Goal: Transaction & Acquisition: Purchase product/service

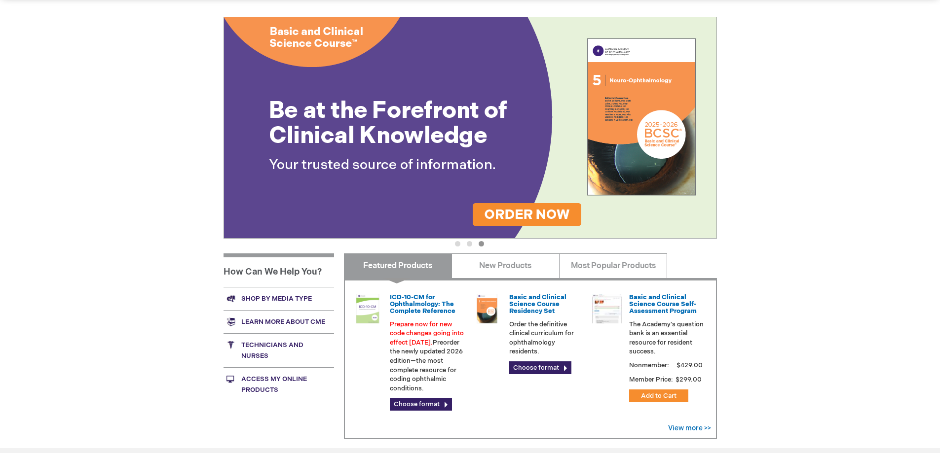
scroll to position [148, 0]
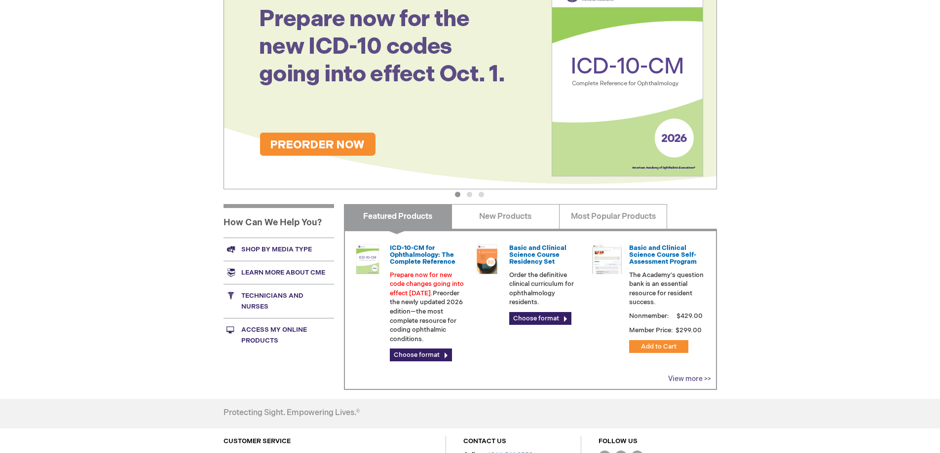
click at [691, 380] on link "View more >>" at bounding box center [689, 379] width 43 height 8
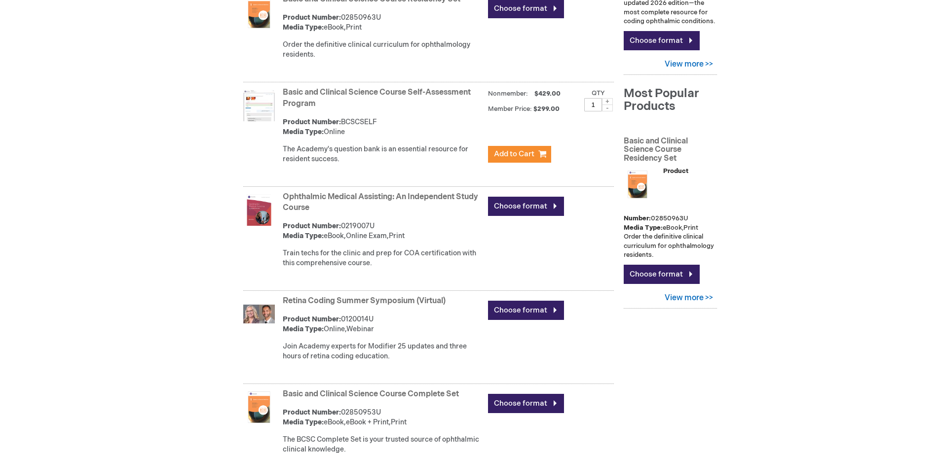
scroll to position [345, 0]
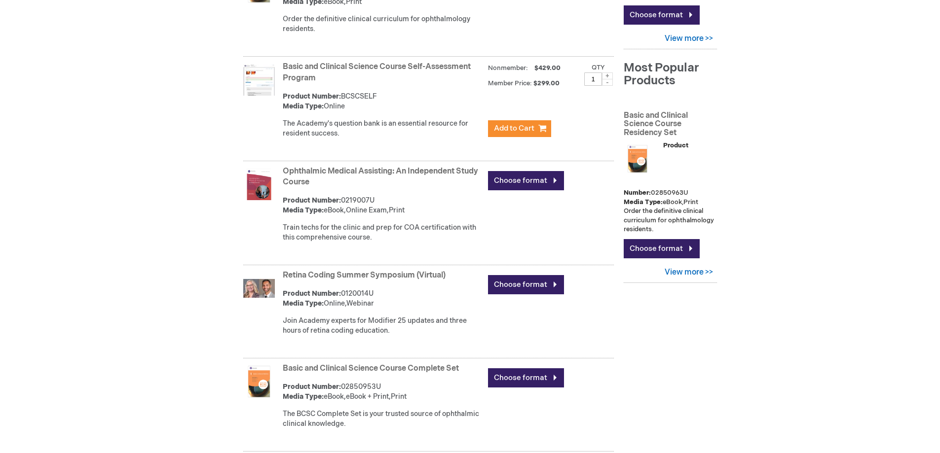
click at [262, 184] on img at bounding box center [259, 185] width 32 height 32
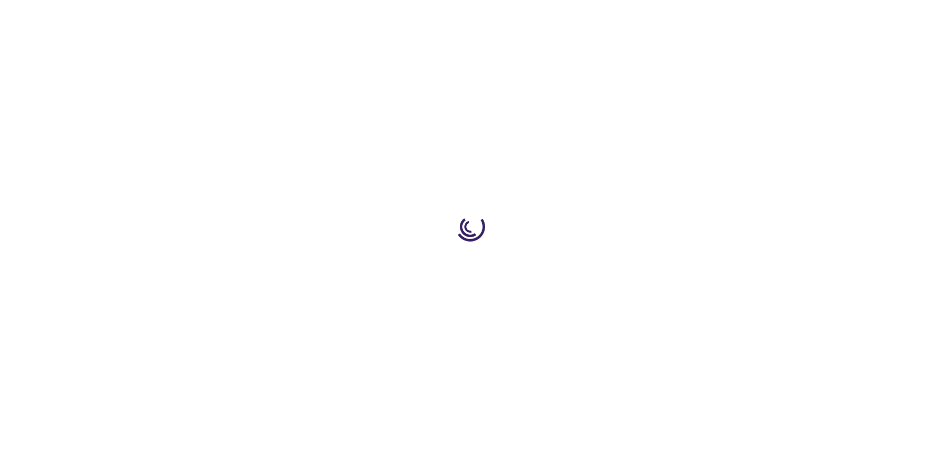
type input "0"
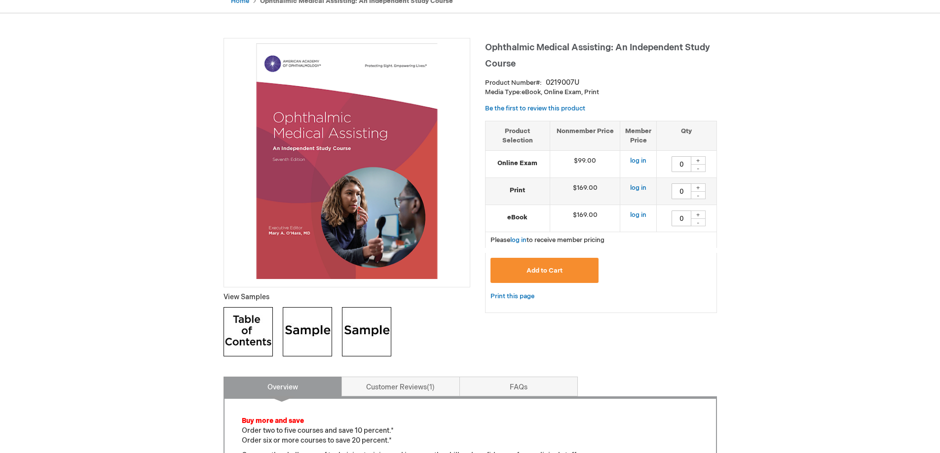
scroll to position [91, 0]
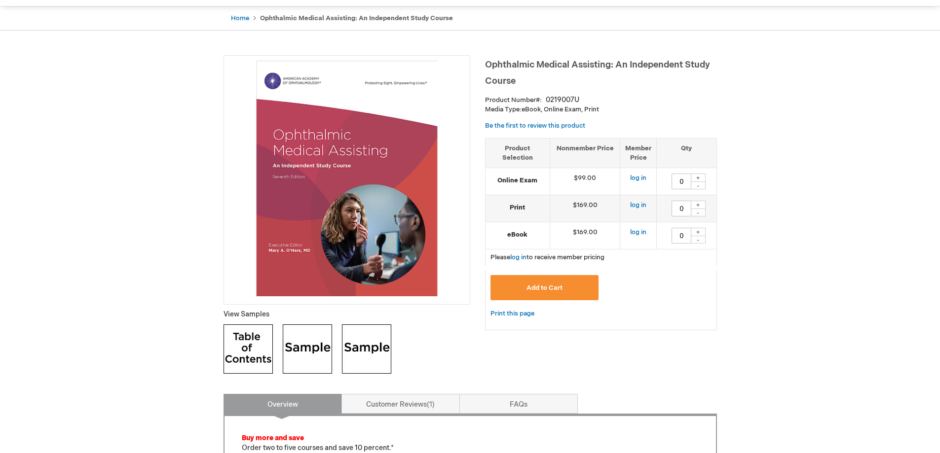
click at [700, 177] on div "+" at bounding box center [698, 178] width 15 height 8
type input "1"
click at [562, 288] on span "Add to Cart" at bounding box center [544, 288] width 36 height 8
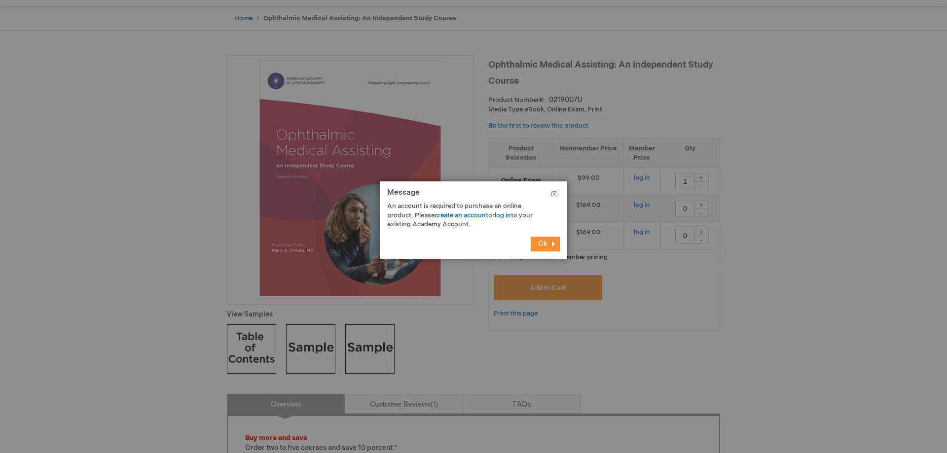
click at [548, 246] on button "Ok" at bounding box center [545, 244] width 29 height 15
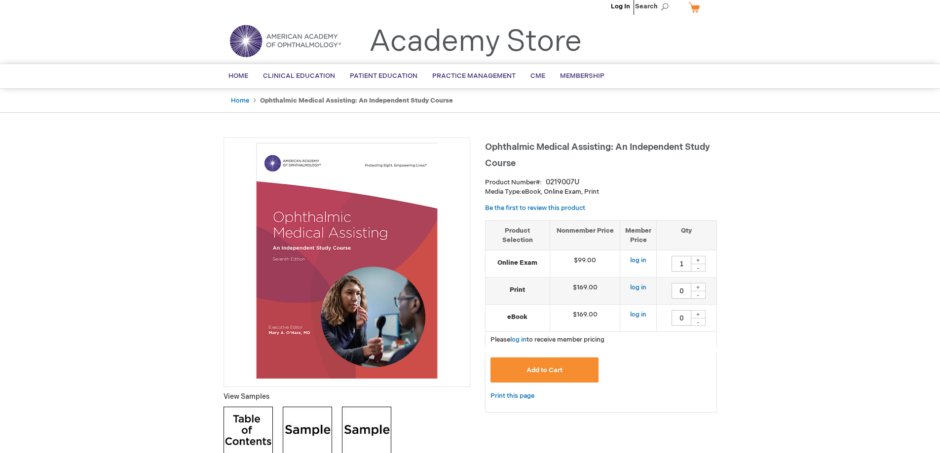
scroll to position [0, 0]
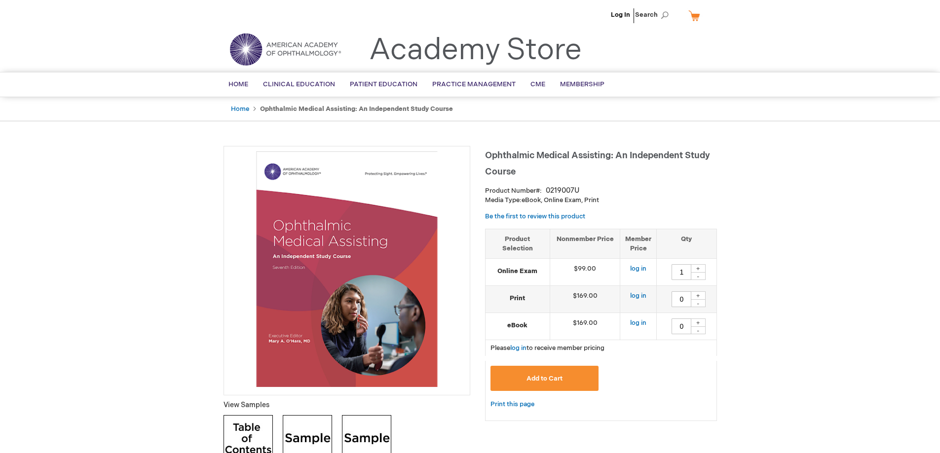
click at [486, 152] on span "Ophthalmic Medical Assisting: An Independent Study Course" at bounding box center [597, 163] width 225 height 27
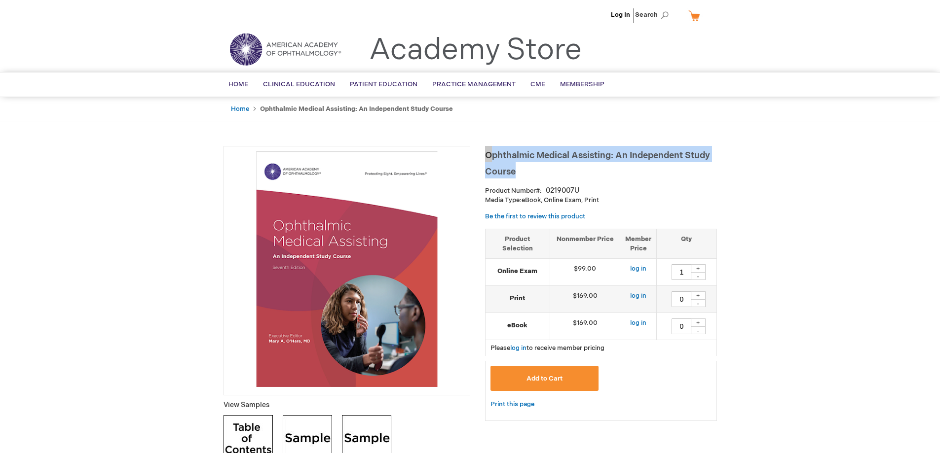
drag, startPoint x: 516, startPoint y: 171, endPoint x: 486, endPoint y: 150, distance: 36.8
click at [486, 150] on h1 "Ophthalmic Medical Assisting: An Independent Study Course" at bounding box center [601, 162] width 232 height 33
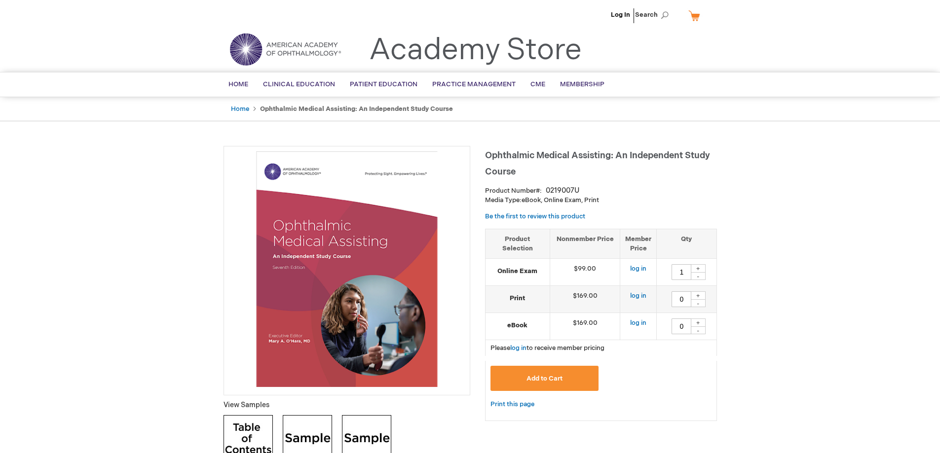
drag, startPoint x: 498, startPoint y: 151, endPoint x: 826, endPoint y: 235, distance: 337.9
click at [614, 15] on link "Log In" at bounding box center [620, 15] width 19 height 8
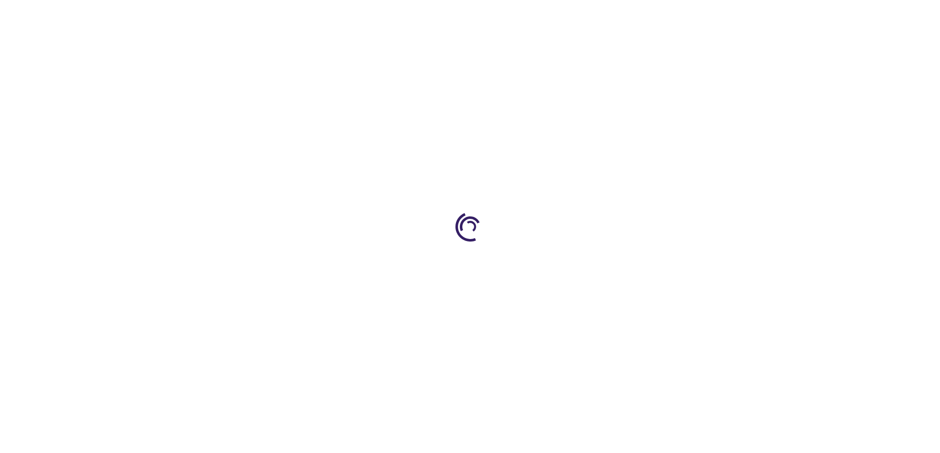
type input "0"
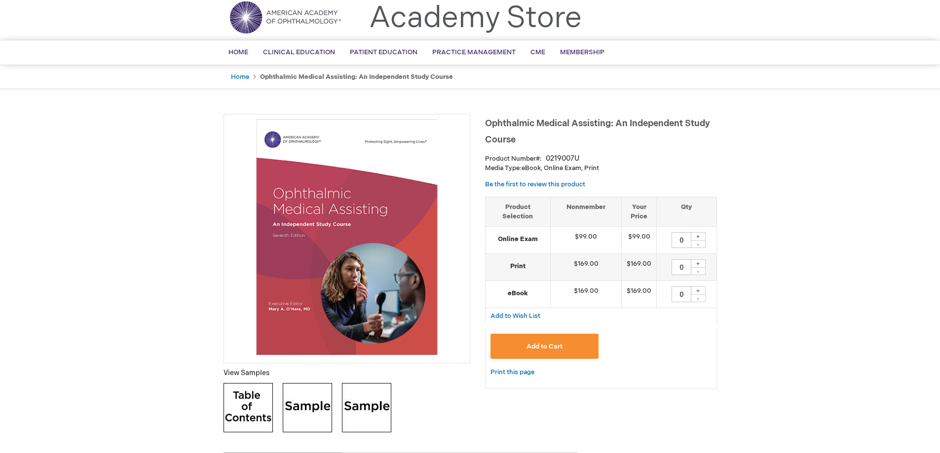
scroll to position [49, 0]
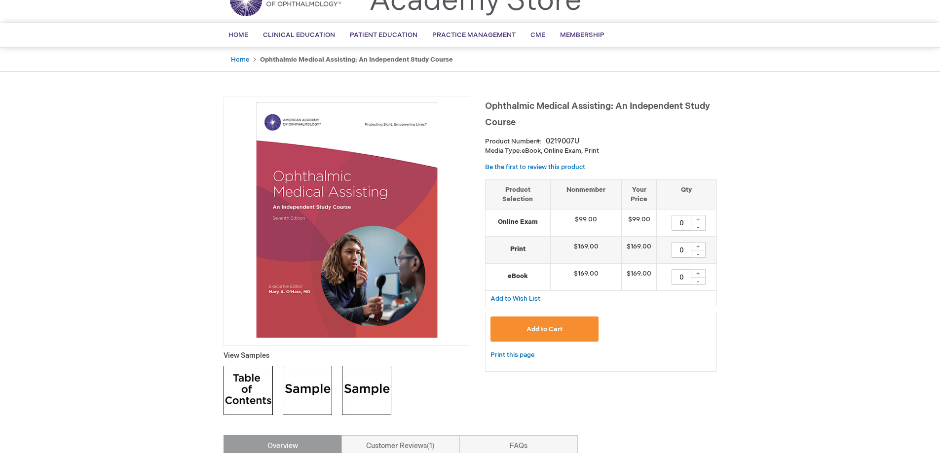
click at [699, 220] on div "+" at bounding box center [698, 219] width 15 height 8
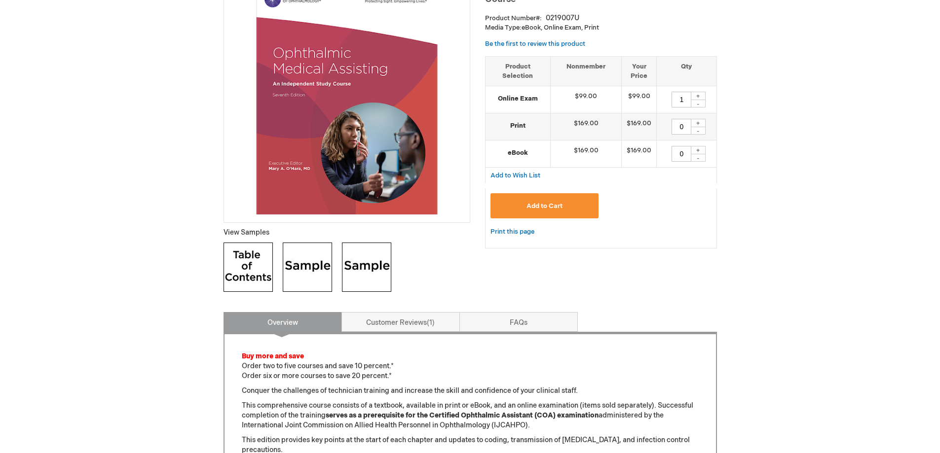
scroll to position [148, 0]
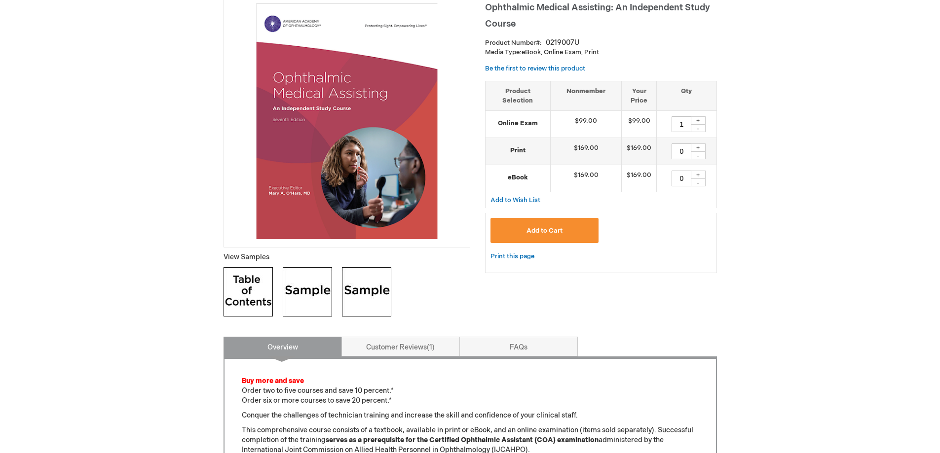
click at [700, 118] on div "+" at bounding box center [698, 120] width 15 height 8
click at [699, 128] on div "-" at bounding box center [698, 128] width 15 height 8
type input "1"
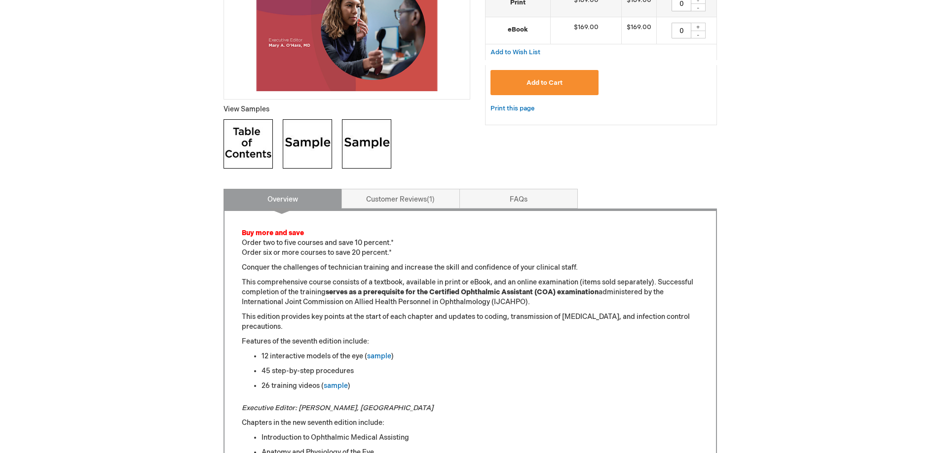
scroll to position [345, 0]
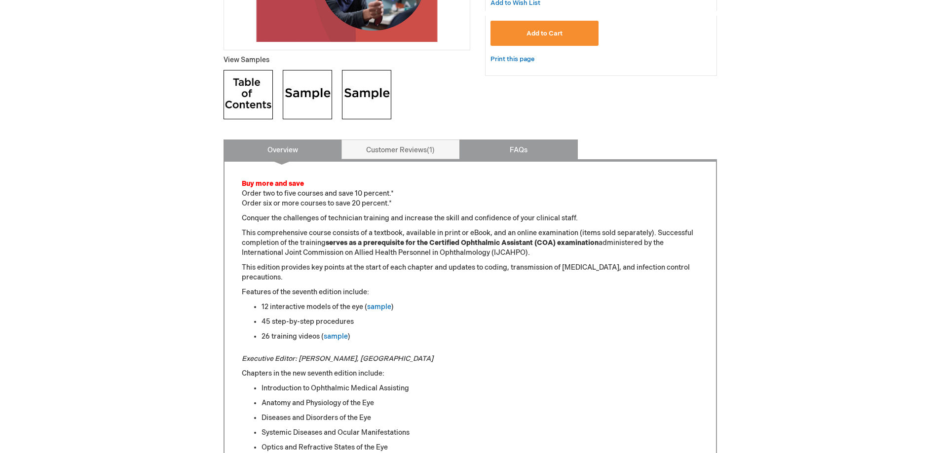
click at [526, 153] on link "FAQs" at bounding box center [518, 150] width 118 height 20
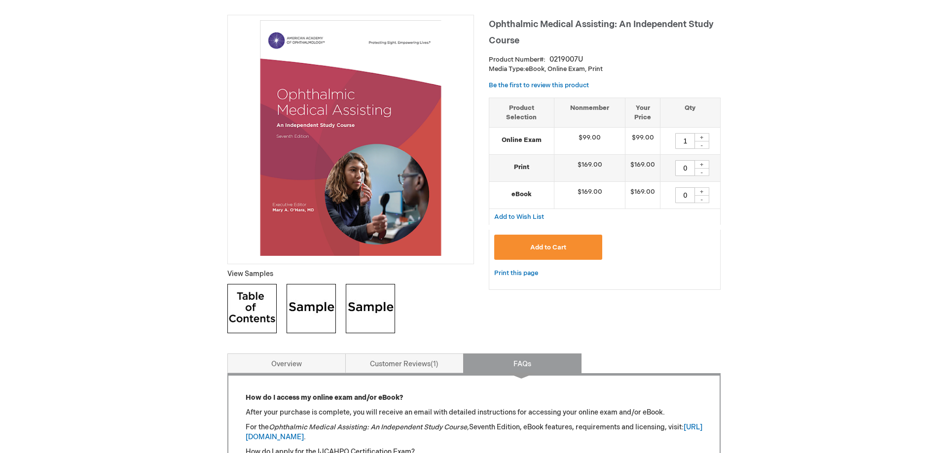
scroll to position [0, 0]
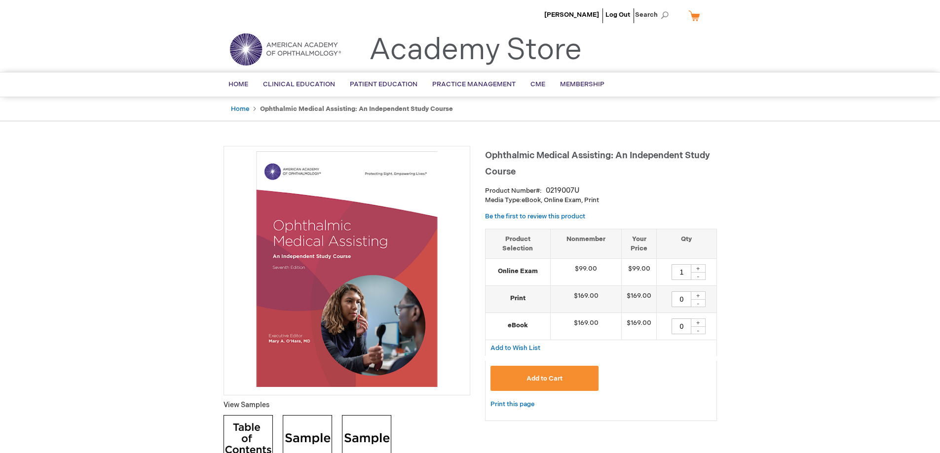
click at [560, 376] on span "Add to Cart" at bounding box center [544, 379] width 36 height 8
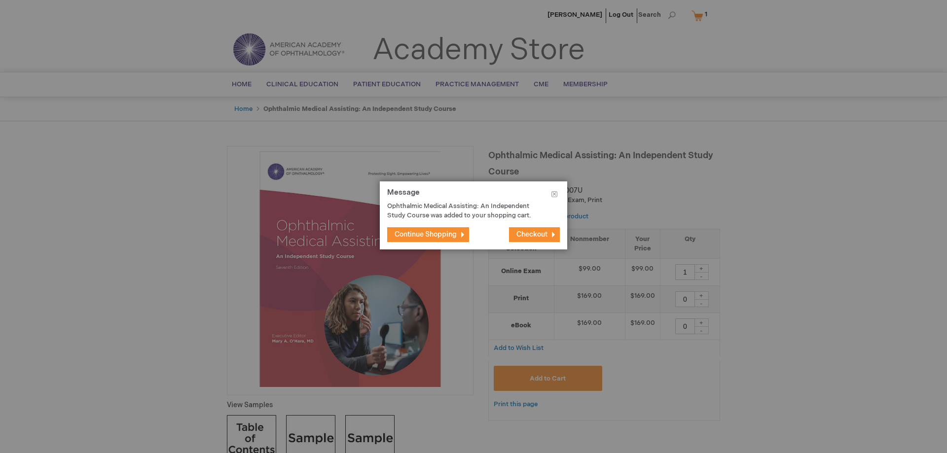
click at [527, 235] on span "Checkout" at bounding box center [532, 234] width 31 height 8
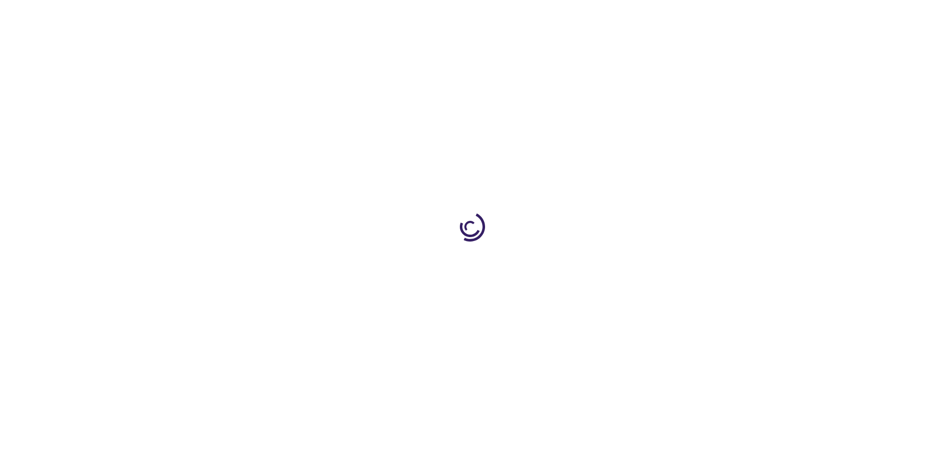
select select "US"
select select "57"
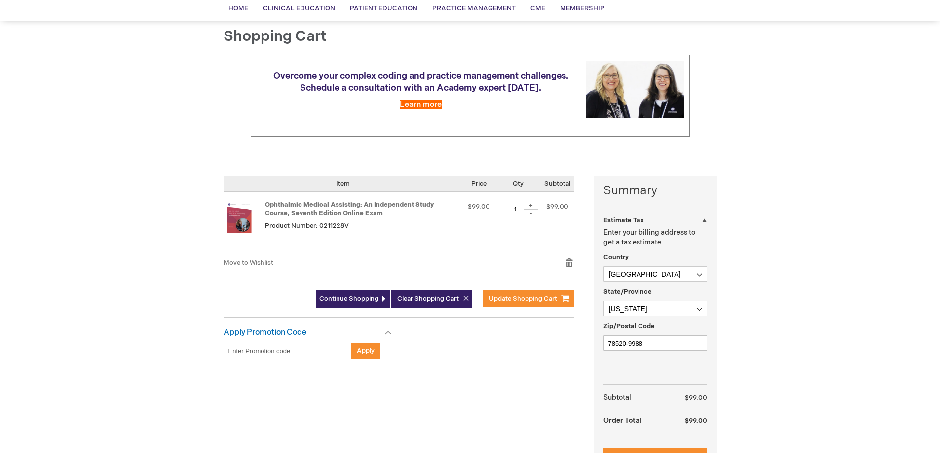
scroll to position [99, 0]
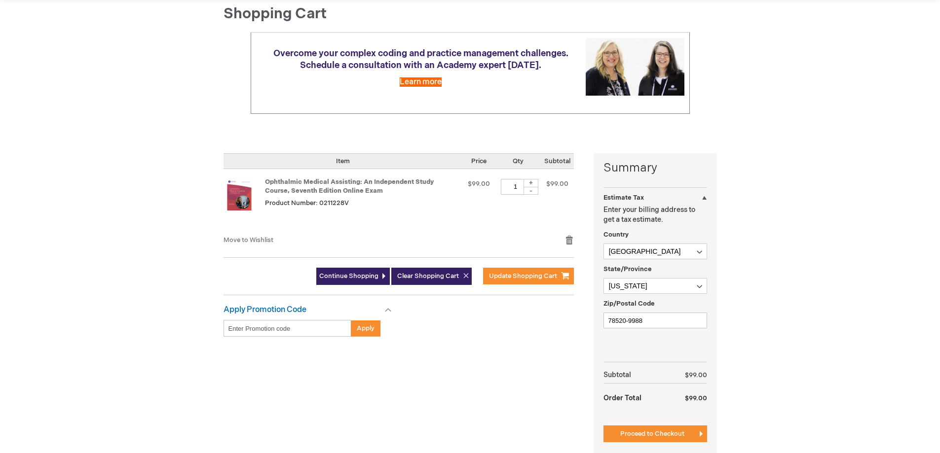
click at [0, 355] on div at bounding box center [0, 355] width 0 height 0
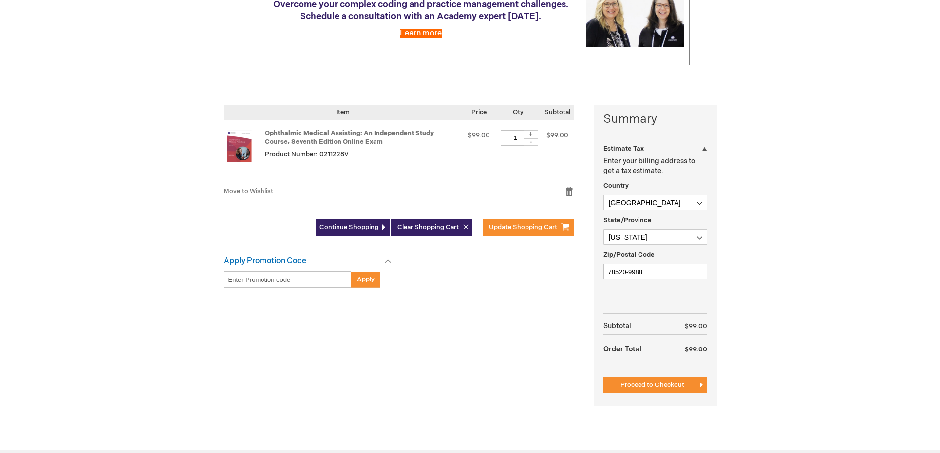
scroll to position [148, 0]
